Goal: Task Accomplishment & Management: Complete application form

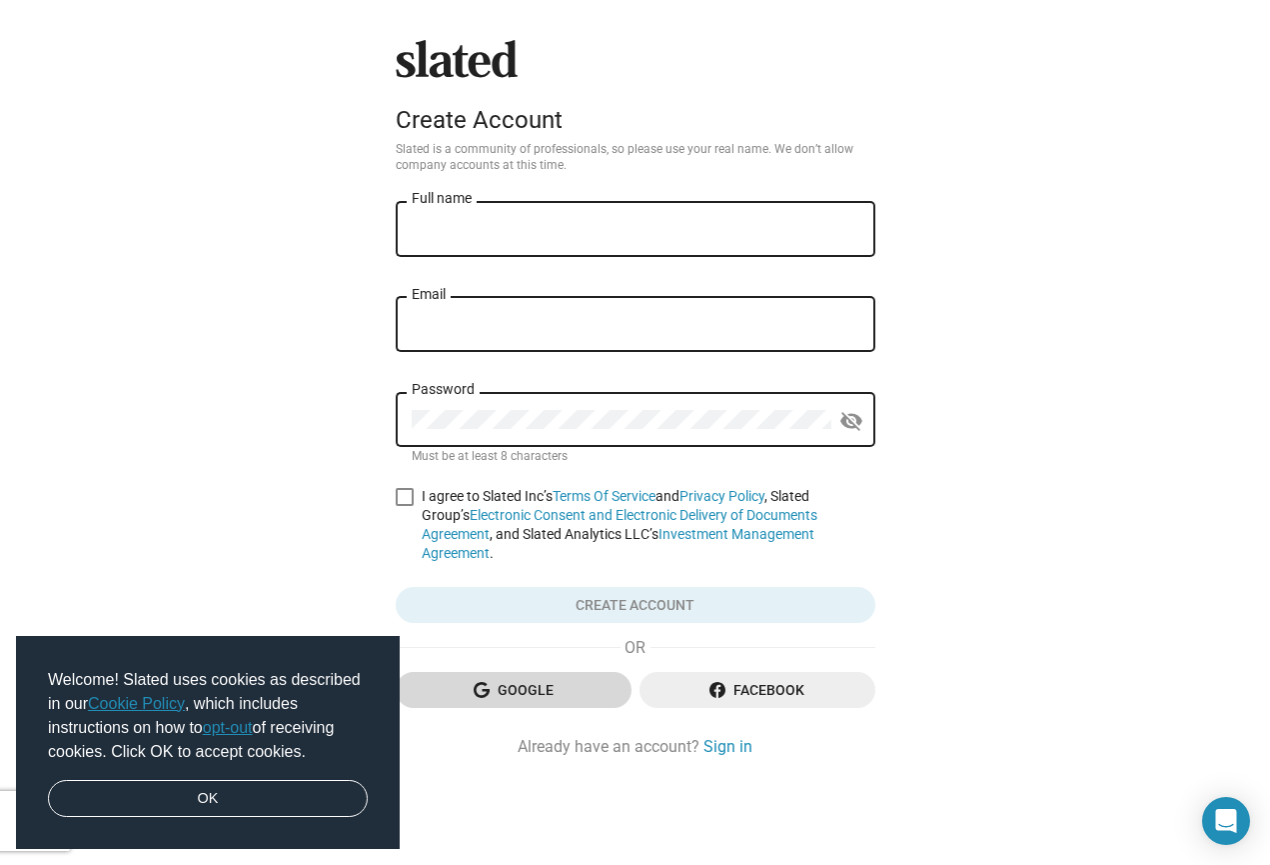
click at [540, 688] on span "Google" at bounding box center [514, 690] width 204 height 36
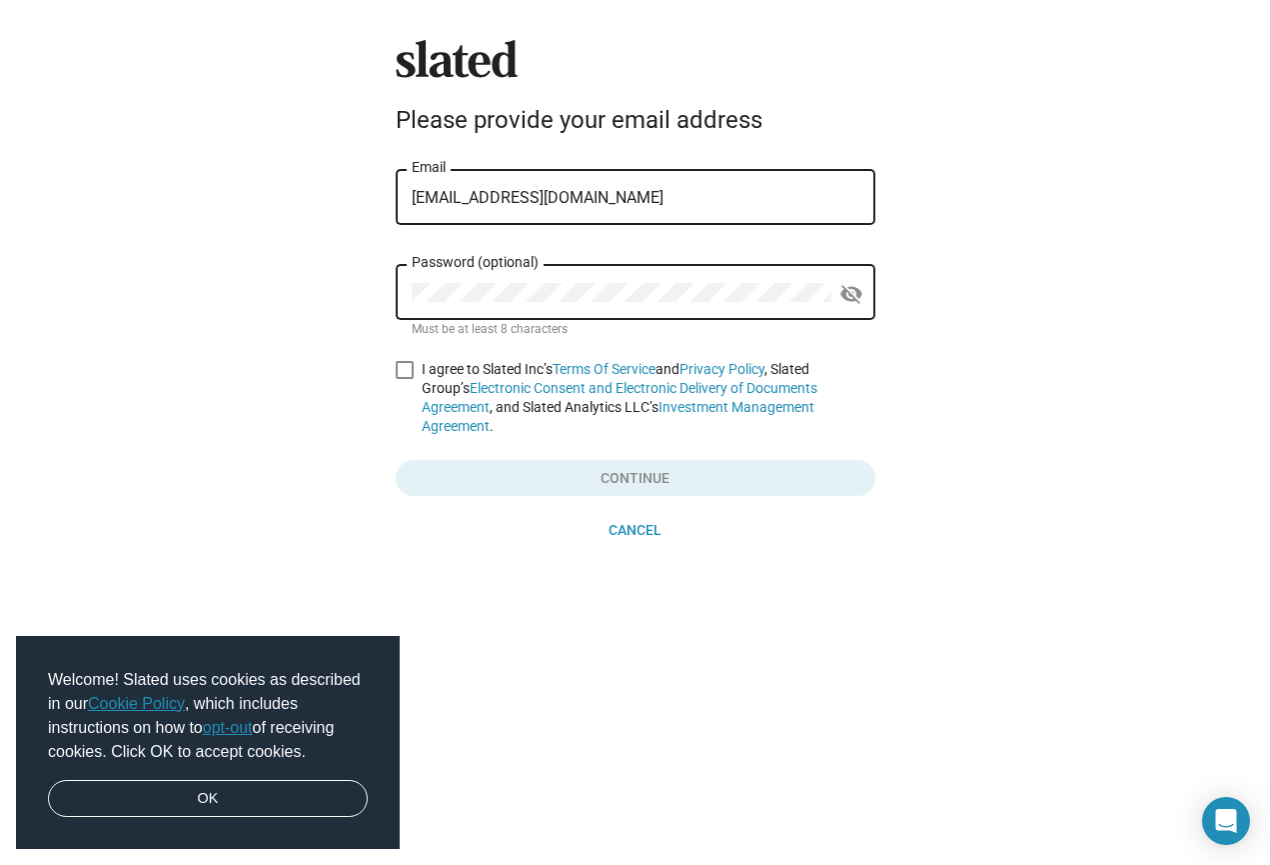
click at [655, 303] on div "Password (optional)" at bounding box center [622, 290] width 420 height 59
click at [404, 367] on span at bounding box center [405, 370] width 18 height 18
click at [404, 379] on input "I agree to Slated Inc’s Terms Of Service and Privacy Policy , Slated Group’s El…" at bounding box center [404, 379] width 1 height 1
checkbox input "true"
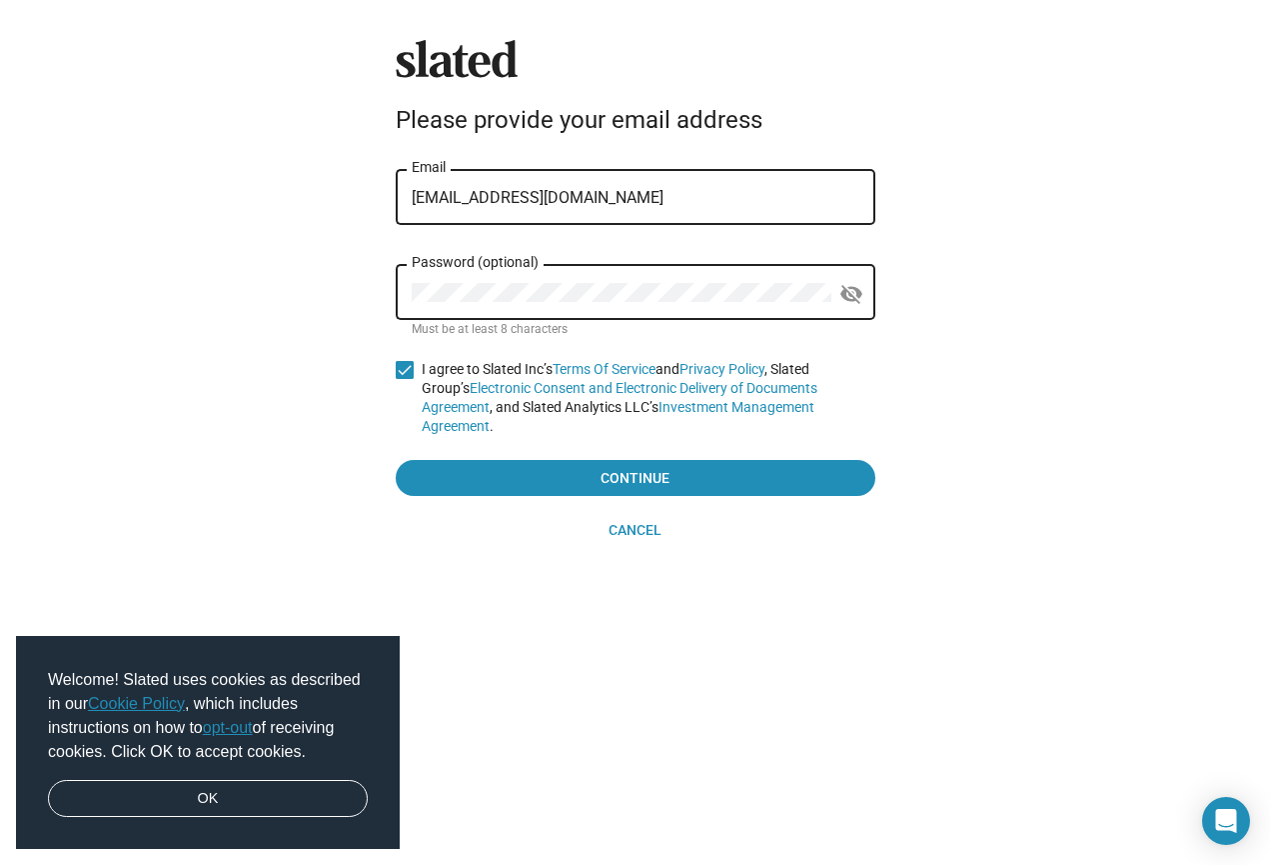
click at [592, 501] on div "Slated Please provide your email address [EMAIL_ADDRESS][DOMAIN_NAME] Email Pas…" at bounding box center [636, 294] width 496 height 508
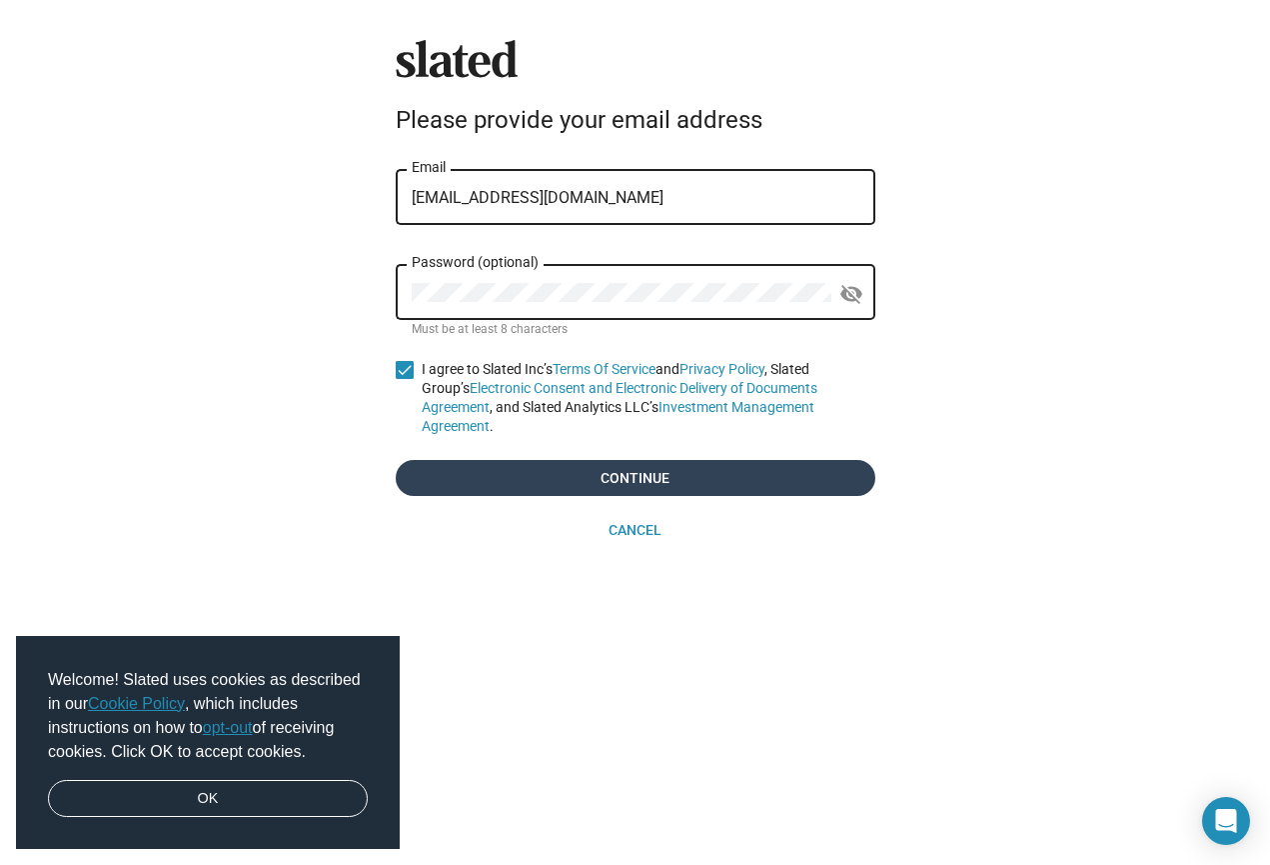
click at [609, 479] on span "Continue" at bounding box center [636, 478] width 448 height 36
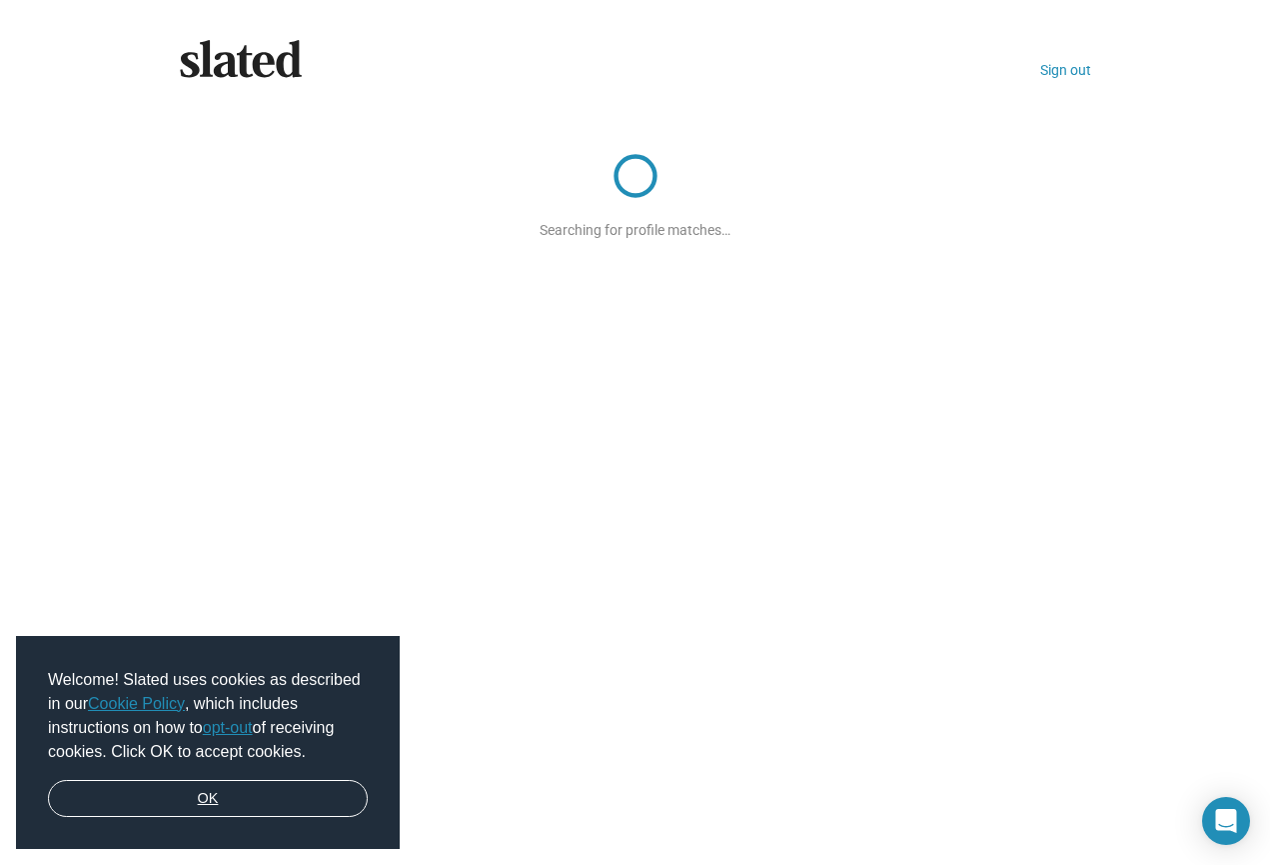
click at [211, 803] on link "OK" at bounding box center [208, 799] width 320 height 38
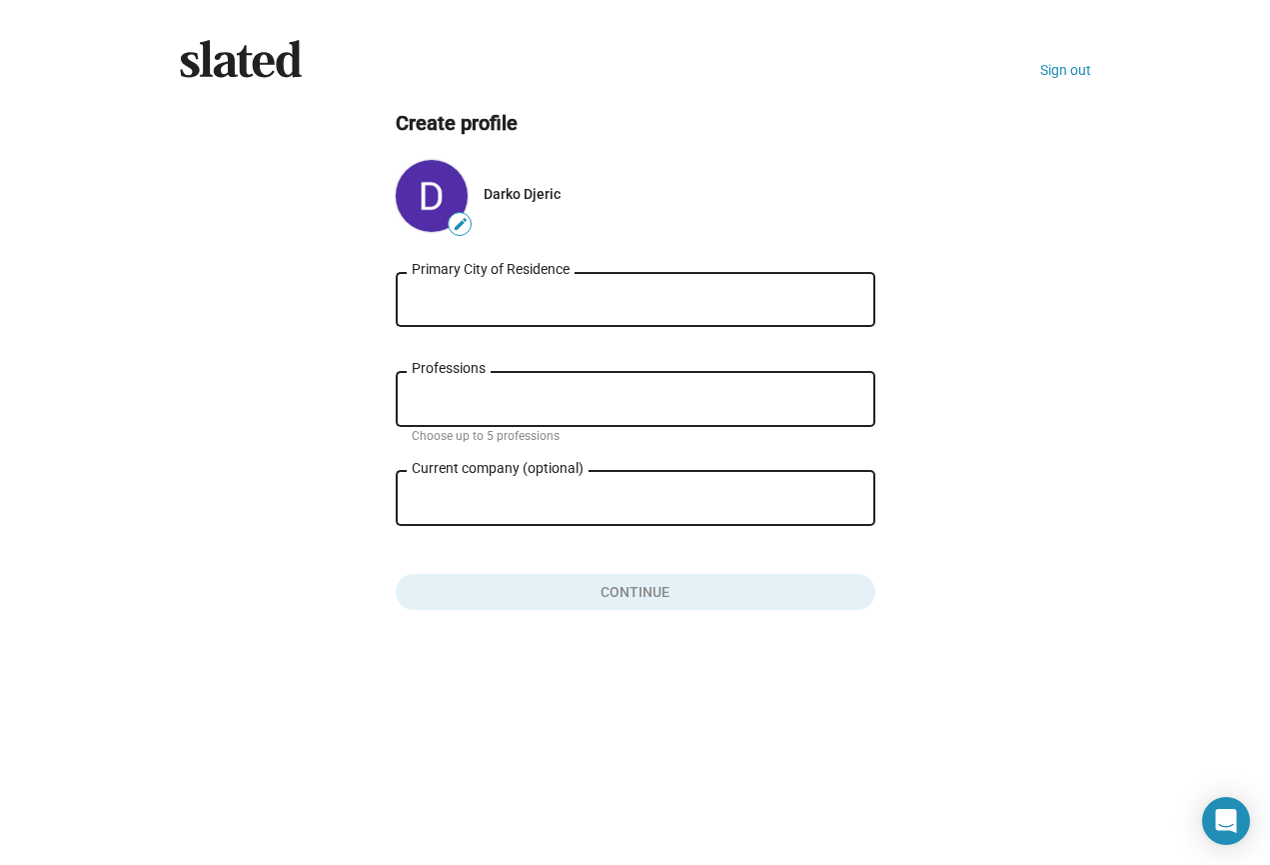
click at [517, 281] on div "Primary City of Residence" at bounding box center [636, 297] width 448 height 59
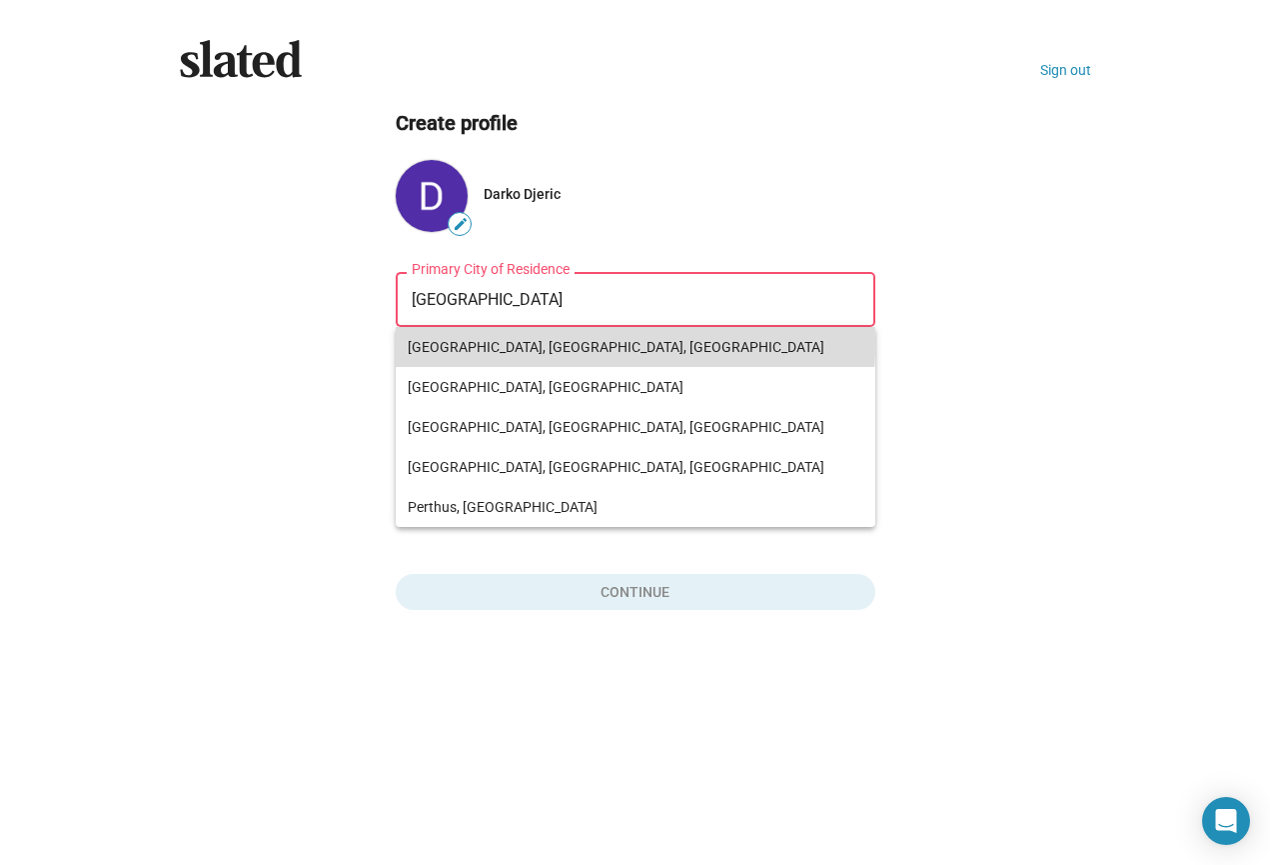
click at [499, 343] on span "[GEOGRAPHIC_DATA], [GEOGRAPHIC_DATA], [GEOGRAPHIC_DATA]" at bounding box center [636, 347] width 456 height 40
type input "[GEOGRAPHIC_DATA], [GEOGRAPHIC_DATA], [GEOGRAPHIC_DATA]"
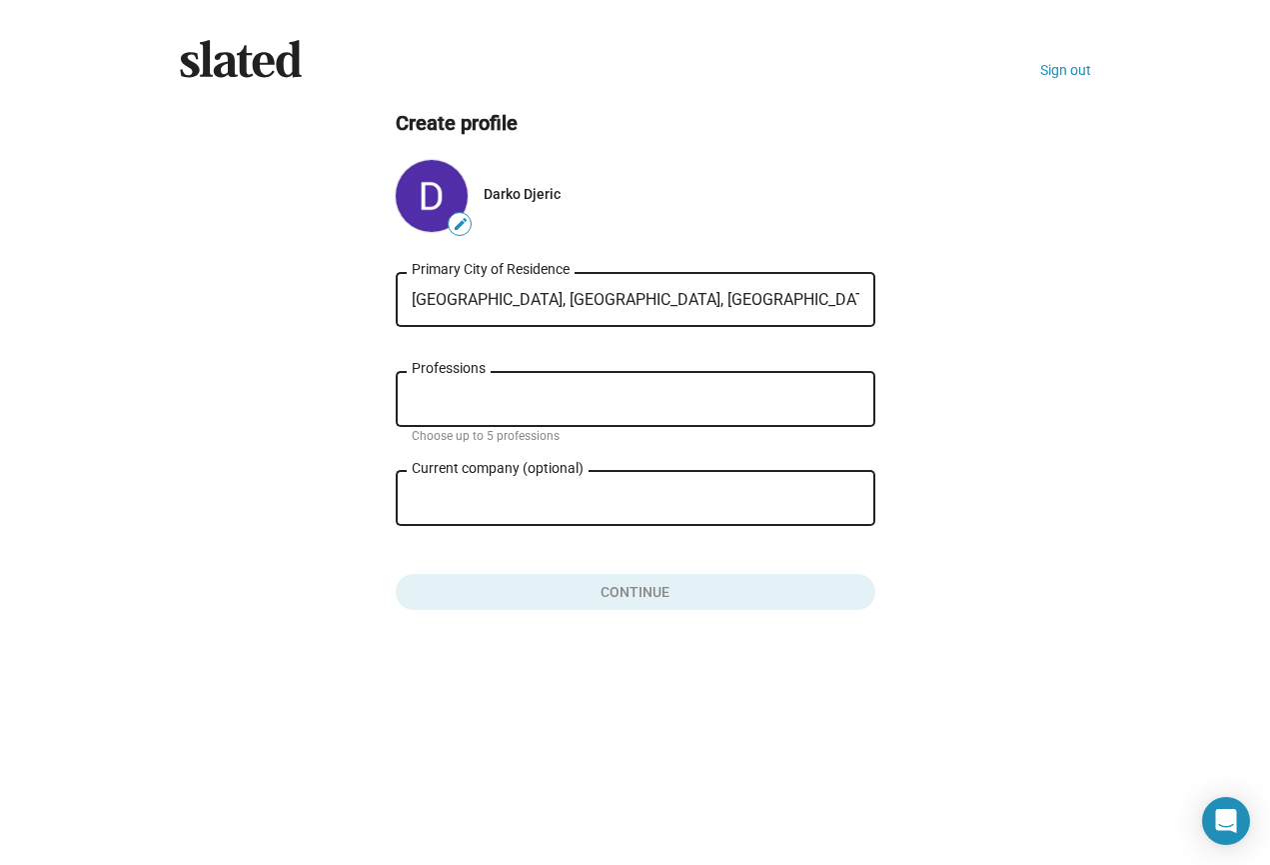
click at [493, 399] on input "Professions" at bounding box center [640, 400] width 448 height 18
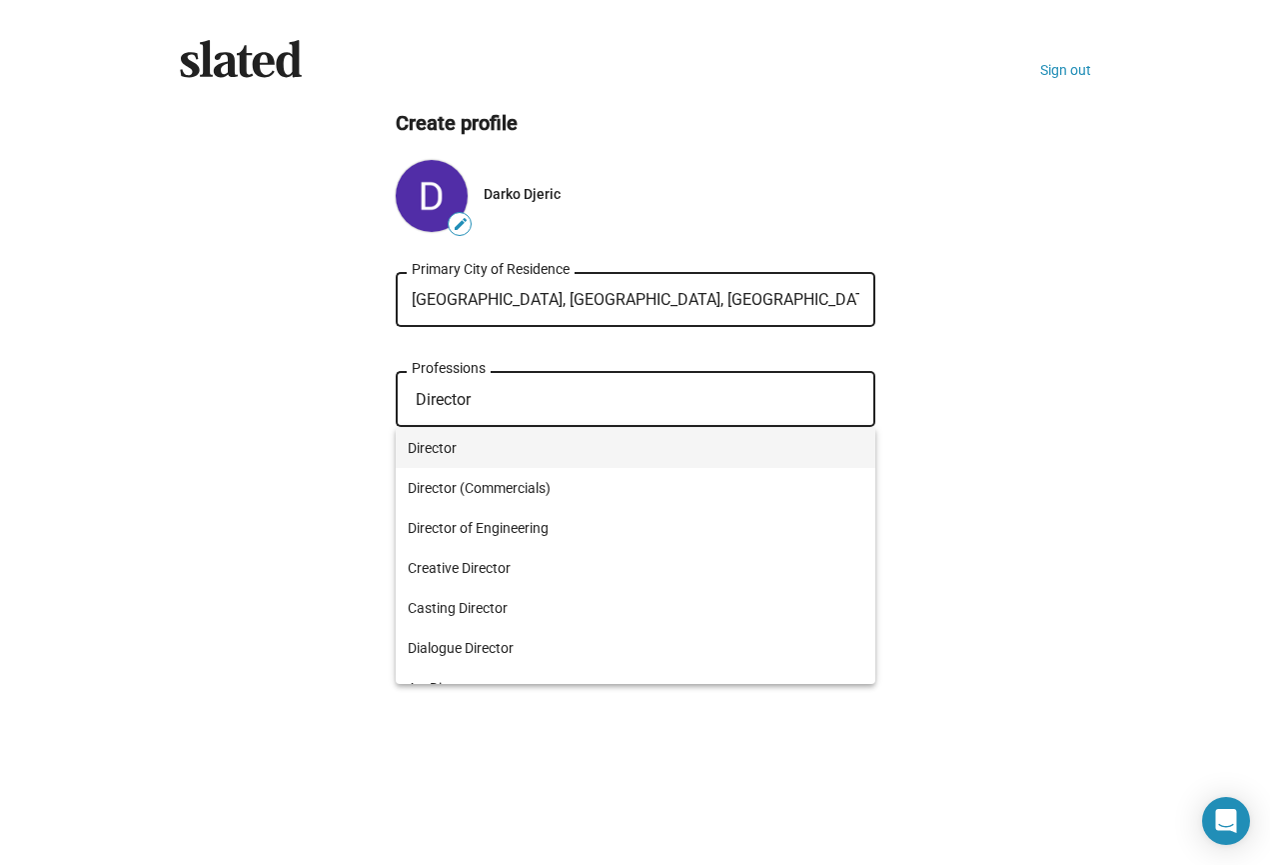
type input "Director"
click at [470, 435] on span "Director" at bounding box center [636, 448] width 456 height 40
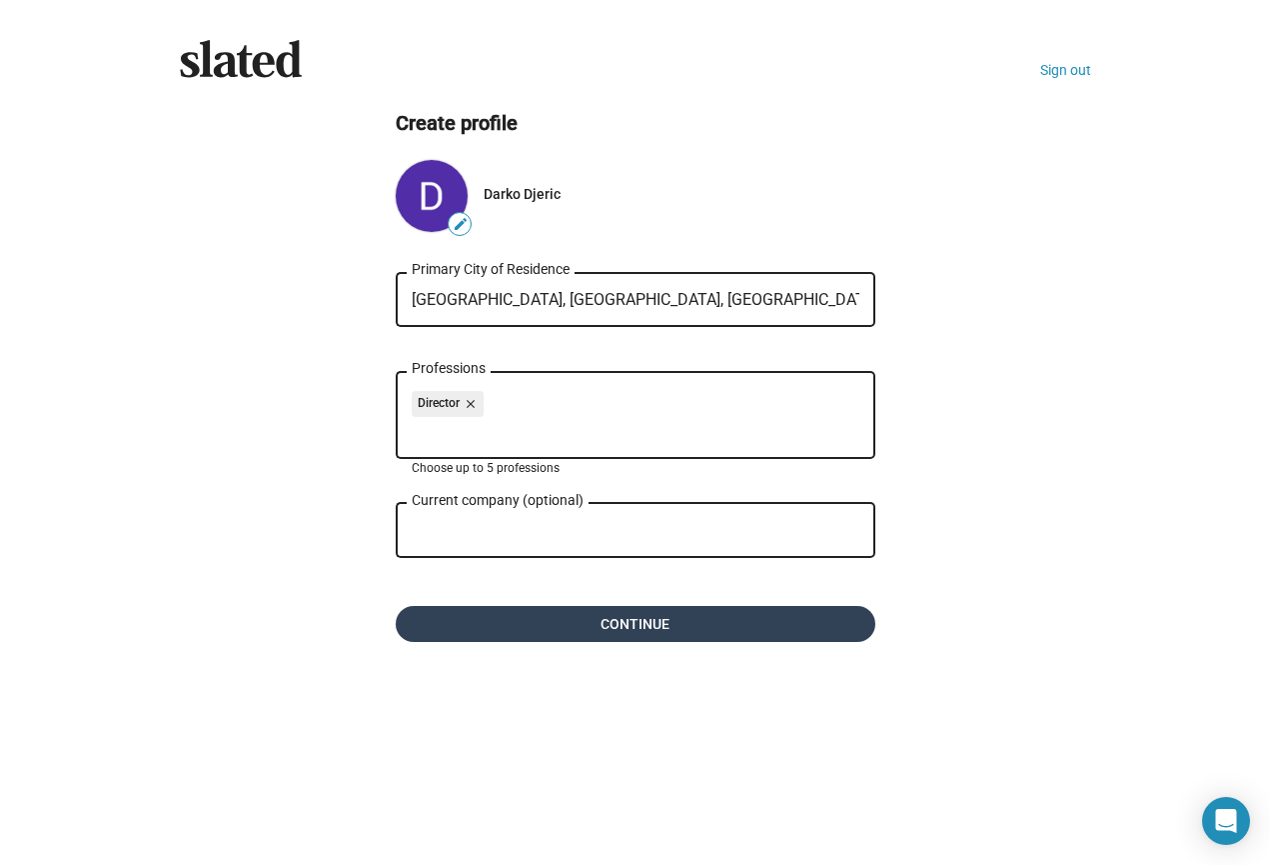
click at [607, 630] on span "Continue" at bounding box center [636, 624] width 448 height 36
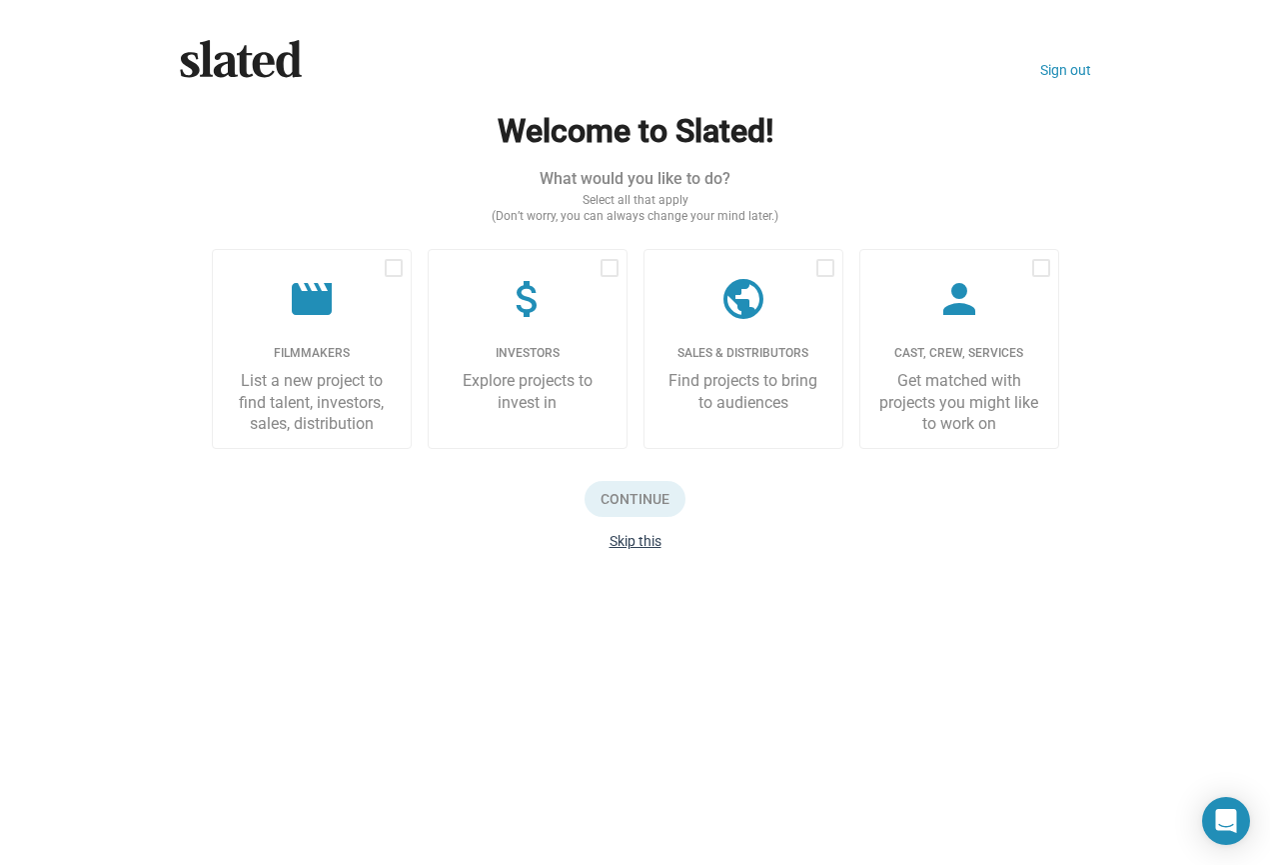
click at [621, 542] on button "Skip this" at bounding box center [636, 541] width 52 height 16
